Goal: Communication & Community: Answer question/provide support

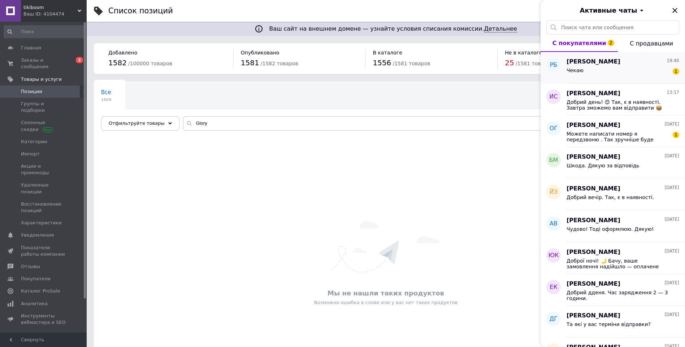
click at [625, 68] on div "Чекаю 1" at bounding box center [622, 72] width 113 height 12
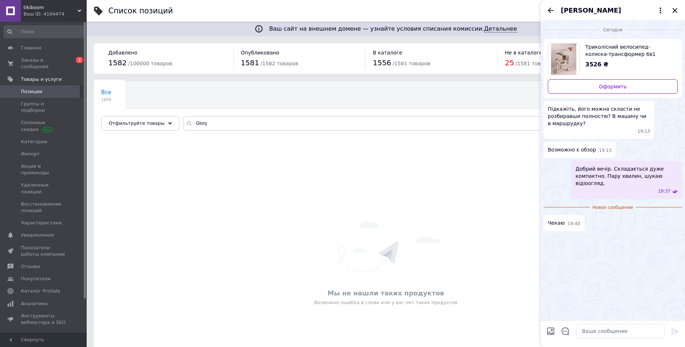
click at [552, 332] on input "Загрузить файлы" at bounding box center [550, 331] width 9 height 9
click at [550, 332] on input "Загрузить файлы" at bounding box center [550, 331] width 9 height 9
click at [602, 10] on span "Руслана Білозор" at bounding box center [590, 10] width 60 height 9
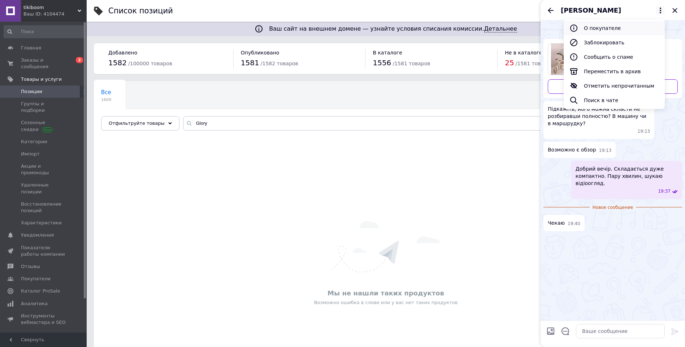
click at [600, 29] on button "О покупателе" at bounding box center [613, 28] width 101 height 14
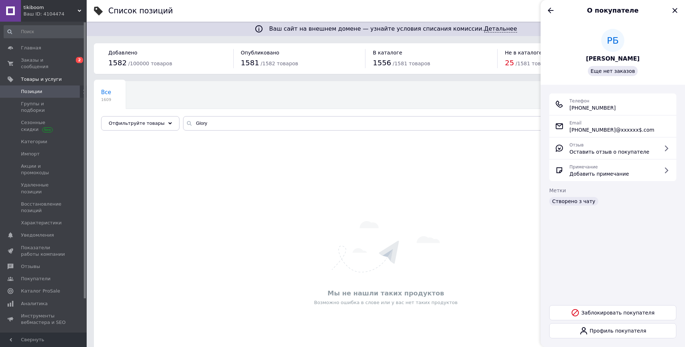
drag, startPoint x: 621, startPoint y: 106, endPoint x: 578, endPoint y: 110, distance: 42.8
click at [578, 110] on div "Телефон +380 (95) 172-53-43" at bounding box center [612, 104] width 115 height 14
drag, startPoint x: 578, startPoint y: 110, endPoint x: 585, endPoint y: 109, distance: 6.9
copy span "0 (95) 172-53-43"
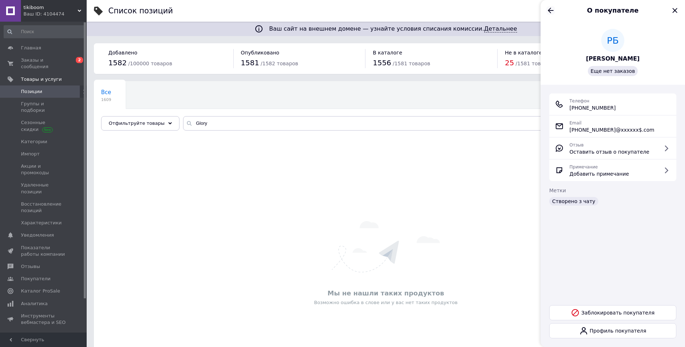
click at [550, 10] on icon "Назад" at bounding box center [550, 10] width 6 height 5
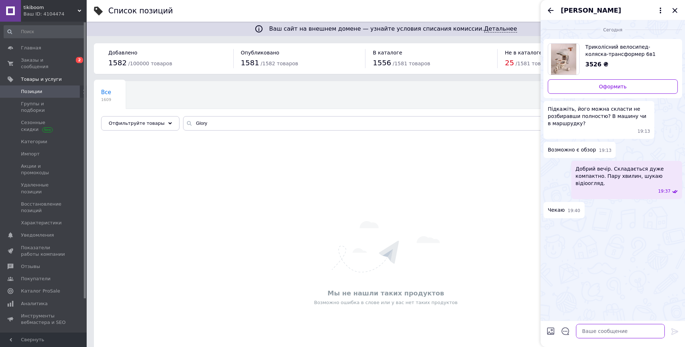
paste textarea "Додала вас у Viber і надіслала туди відео 🎥 Тут, на Промі, на жаль, відео не пр…"
type textarea "Додала вас у Viber і надіслала туди відео 🎥 Тут, на Промі, на жаль, відео не пр…"
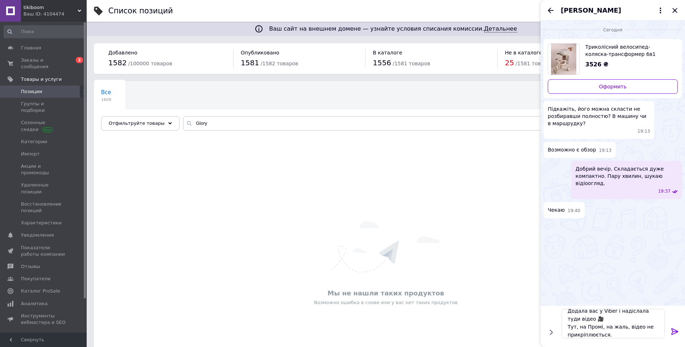
click at [675, 330] on icon at bounding box center [674, 331] width 7 height 6
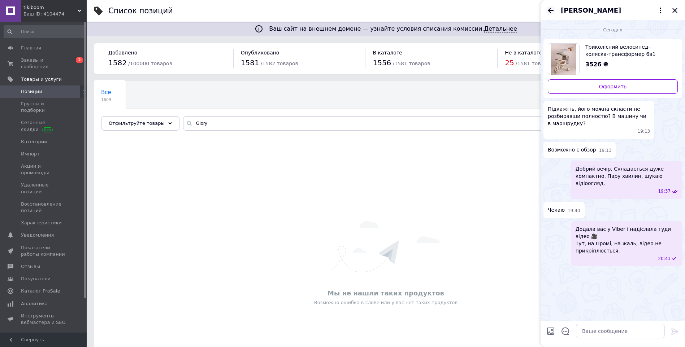
click at [551, 8] on icon "Назад" at bounding box center [550, 10] width 9 height 9
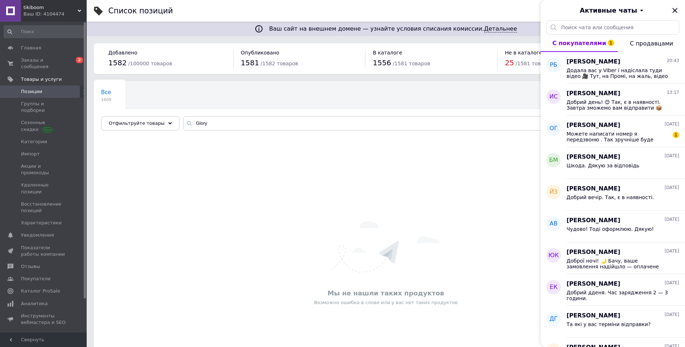
click at [673, 12] on icon "Закрыть" at bounding box center [674, 10] width 5 height 5
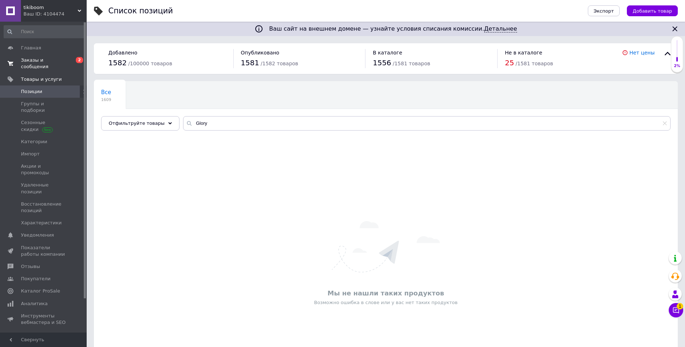
click at [55, 60] on span "Заказы и сообщения" at bounding box center [44, 63] width 46 height 13
